Goal: Task Accomplishment & Management: Manage account settings

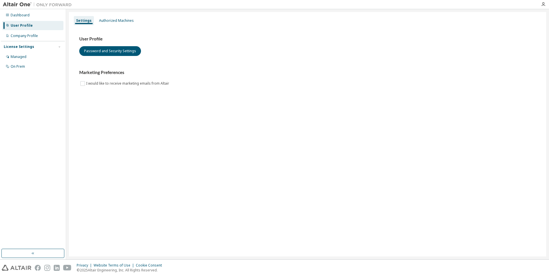
click at [20, 4] on img at bounding box center [39, 5] width 72 height 6
click at [20, 14] on div "Dashboard" at bounding box center [20, 15] width 19 height 5
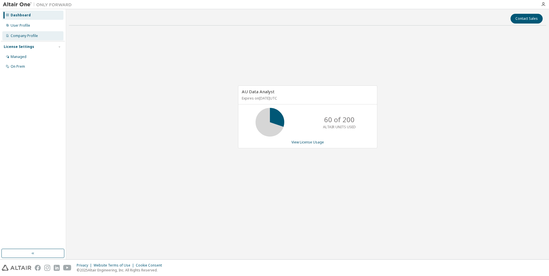
click at [32, 37] on div "Company Profile" at bounding box center [24, 36] width 27 height 5
